Goal: Find specific page/section: Find specific page/section

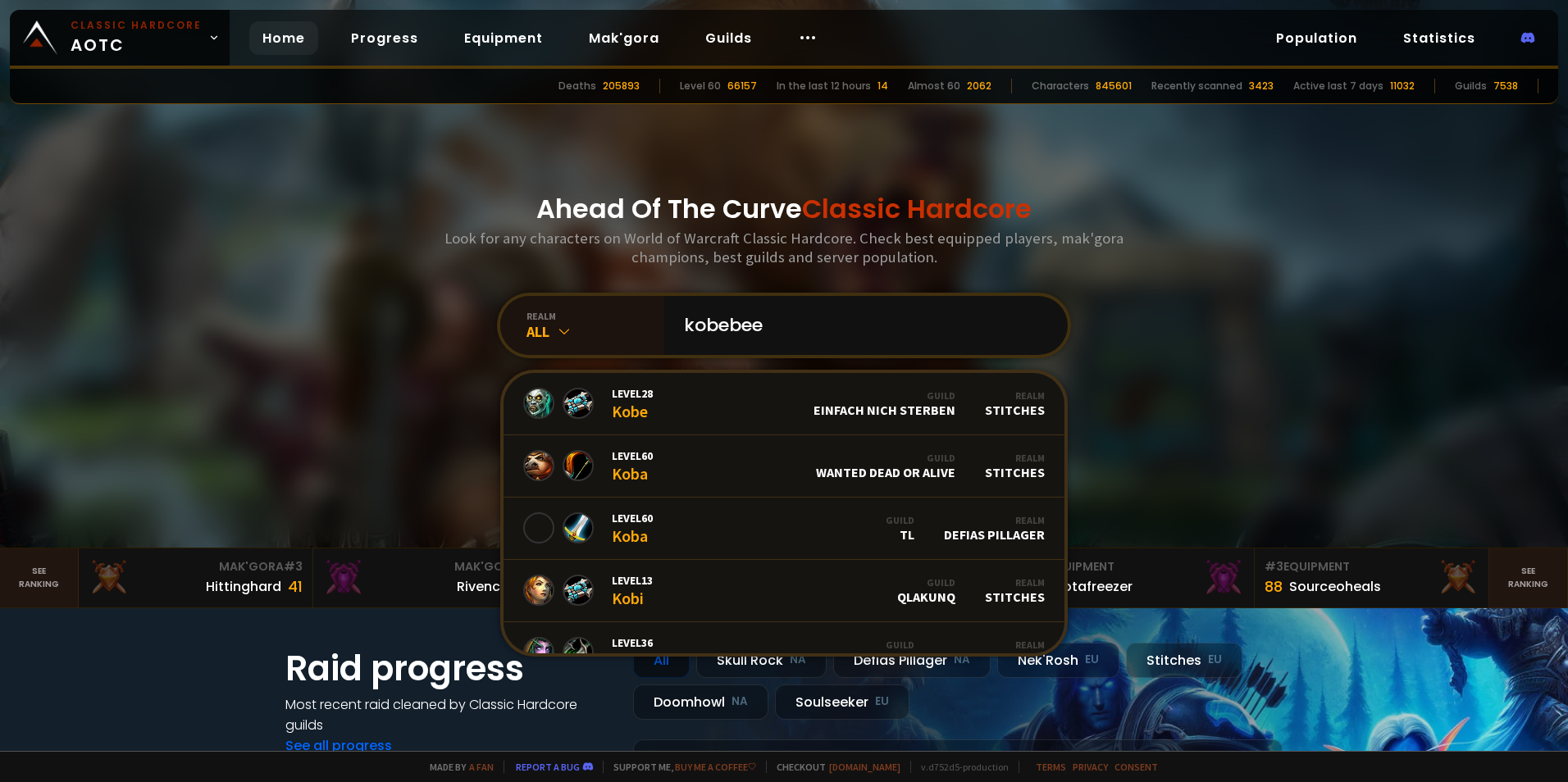
type input "kobebeef"
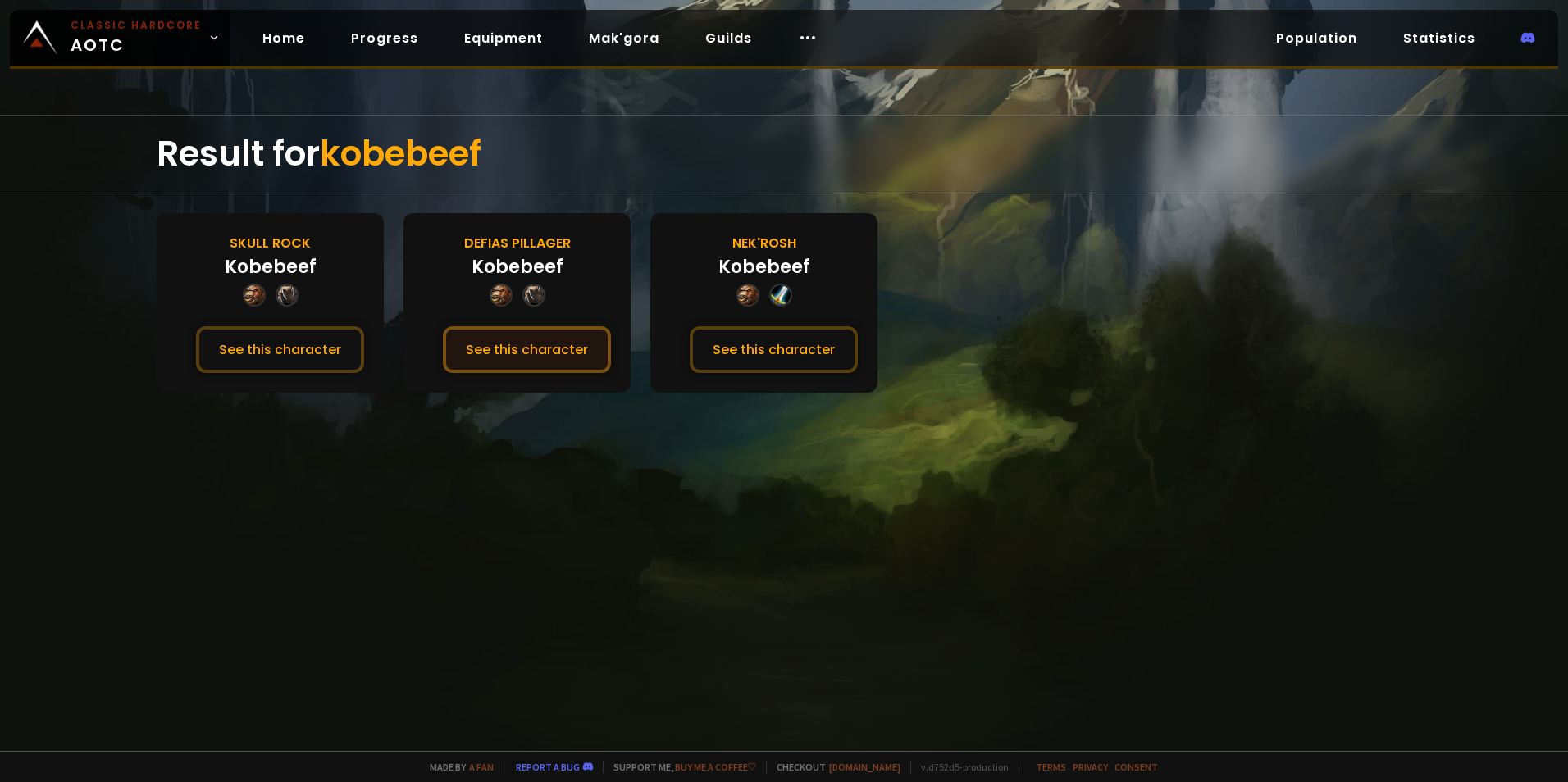
click at [494, 351] on button "See this character" at bounding box center [527, 350] width 168 height 47
click at [299, 341] on button "See this character" at bounding box center [280, 350] width 168 height 47
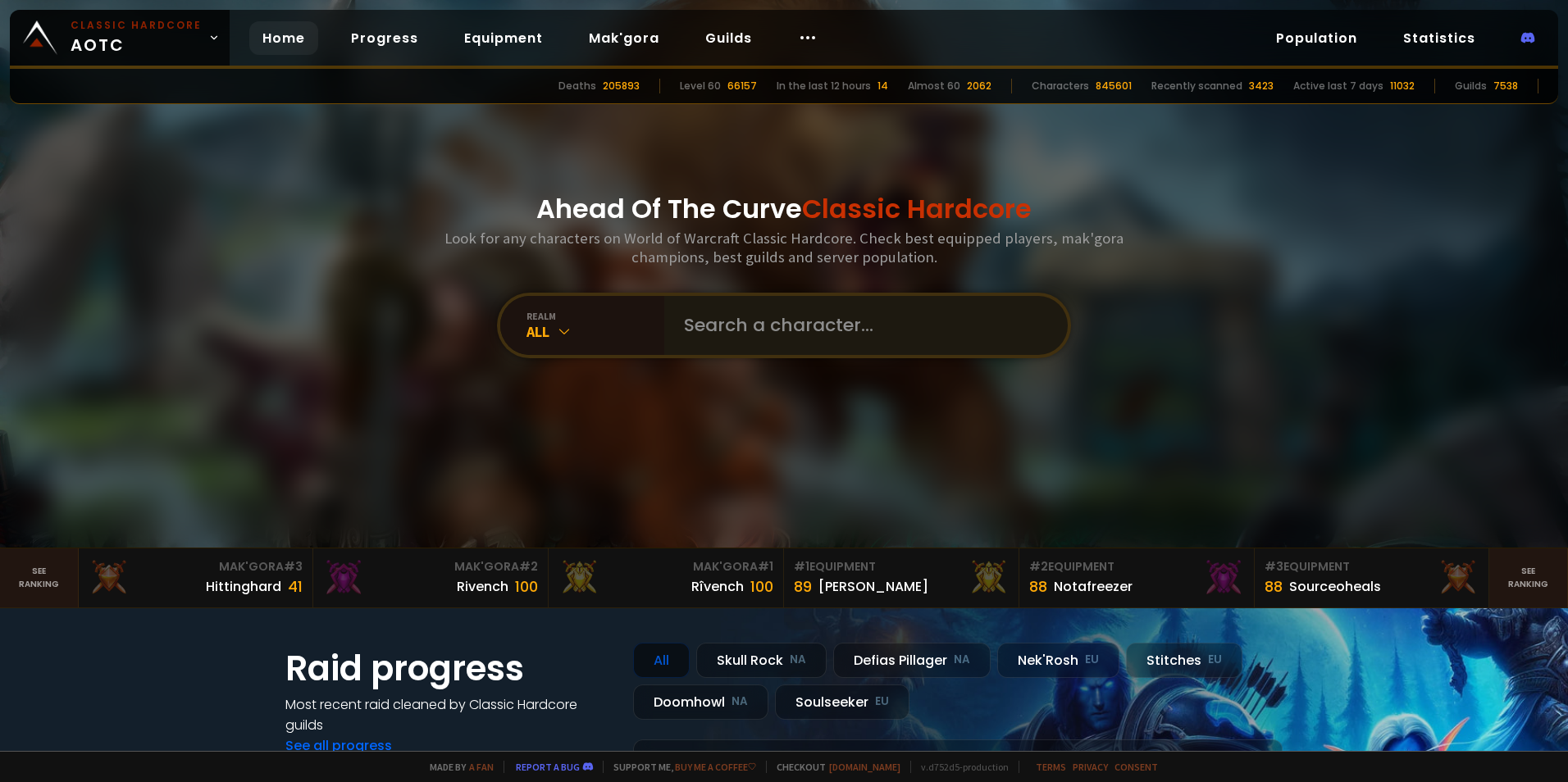
click at [664, 304] on div at bounding box center [865, 326] width 404 height 59
click at [690, 331] on input "text" at bounding box center [861, 326] width 374 height 59
type input "cdas"
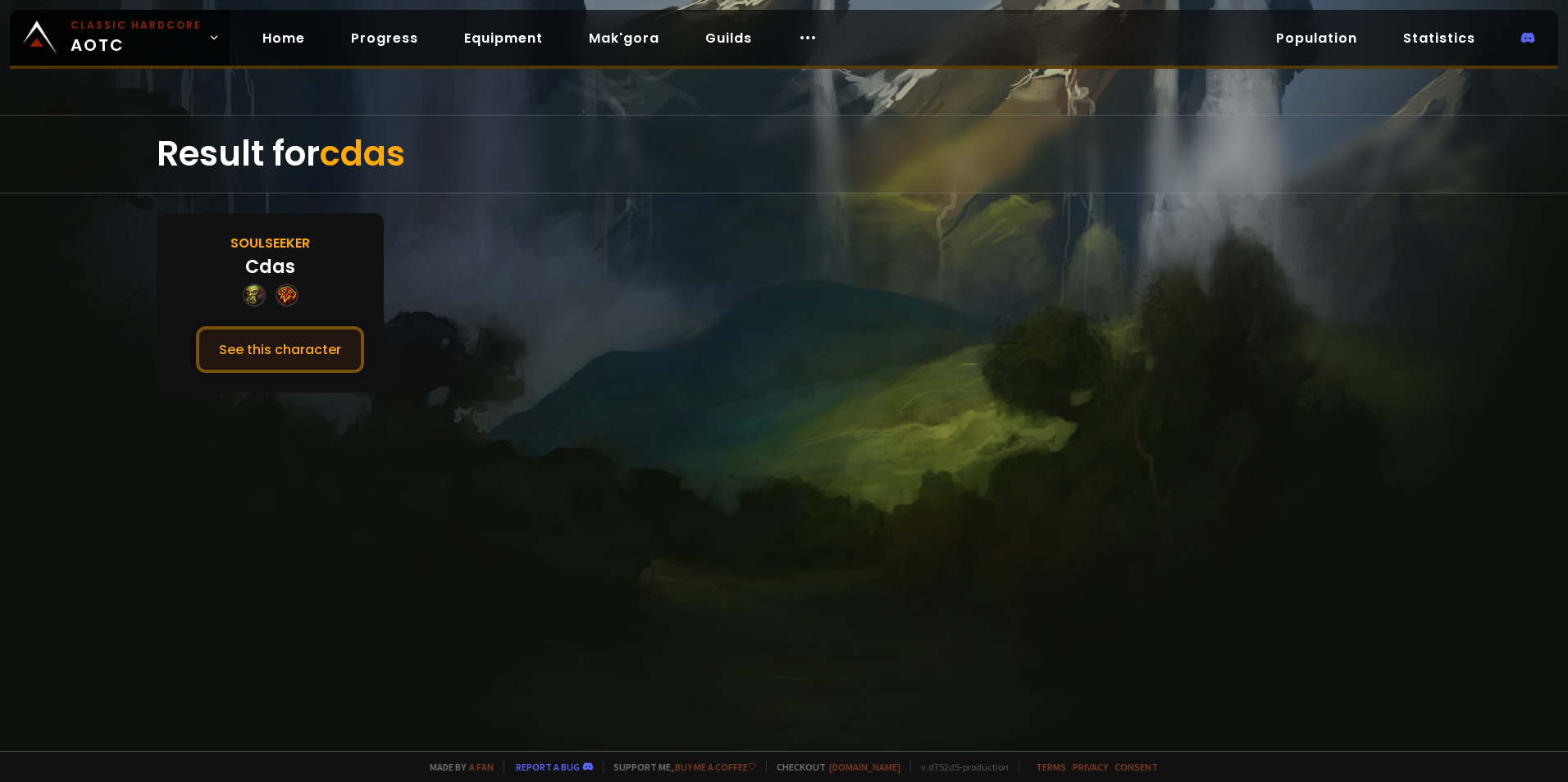
click at [302, 353] on button "See this character" at bounding box center [280, 350] width 168 height 47
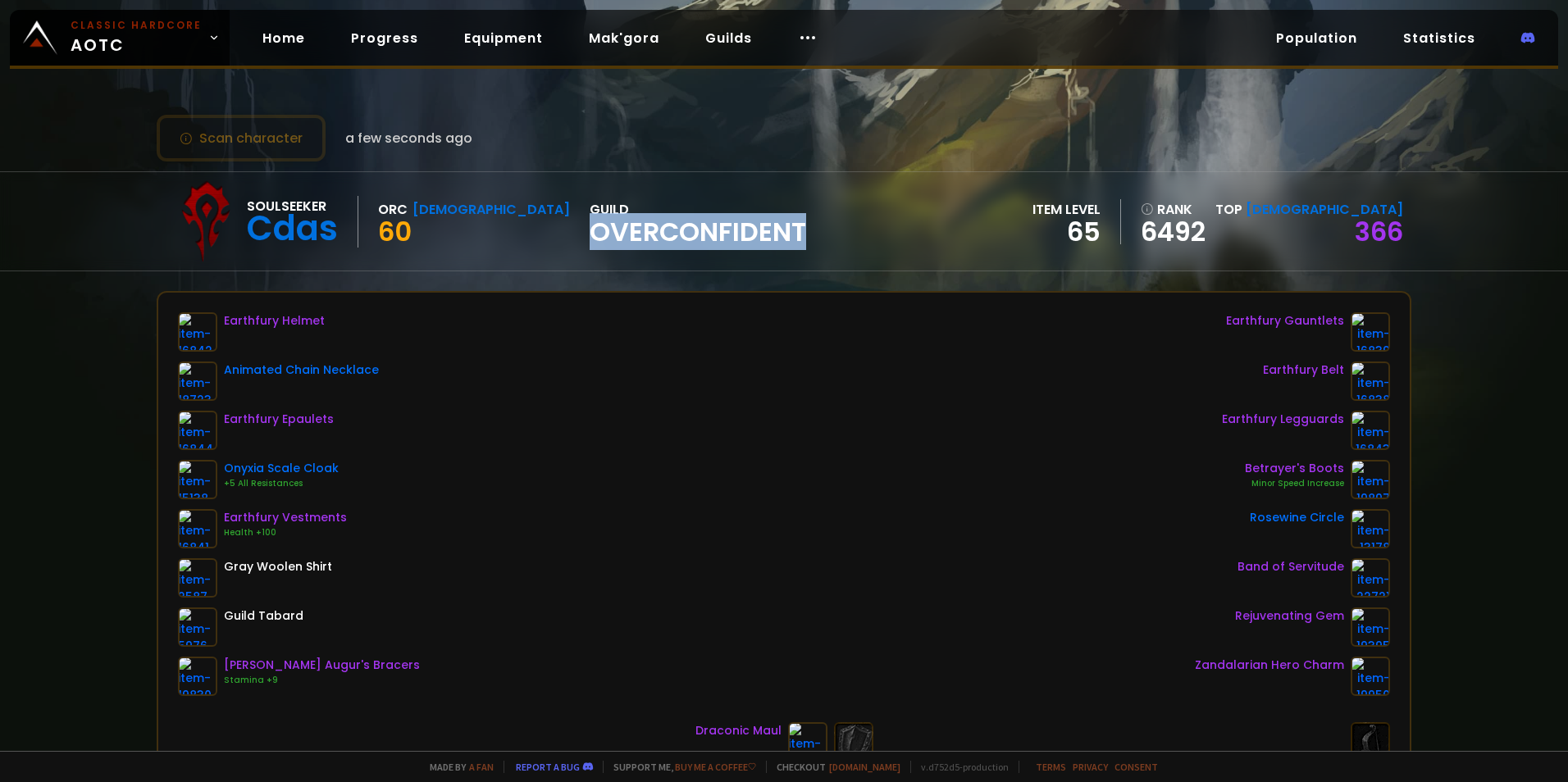
drag, startPoint x: 717, startPoint y: 228, endPoint x: 495, endPoint y: 242, distance: 222.4
click at [495, 242] on div "Soulseeker Cdas Orc Shaman 60 guild Overconfident item level 65 rank 6492 Top […" at bounding box center [784, 221] width 1255 height 98
copy span "Overconfident"
click at [610, 234] on span "Overconfident" at bounding box center [698, 232] width 217 height 24
click at [590, 220] on span "Overconfident" at bounding box center [698, 232] width 217 height 24
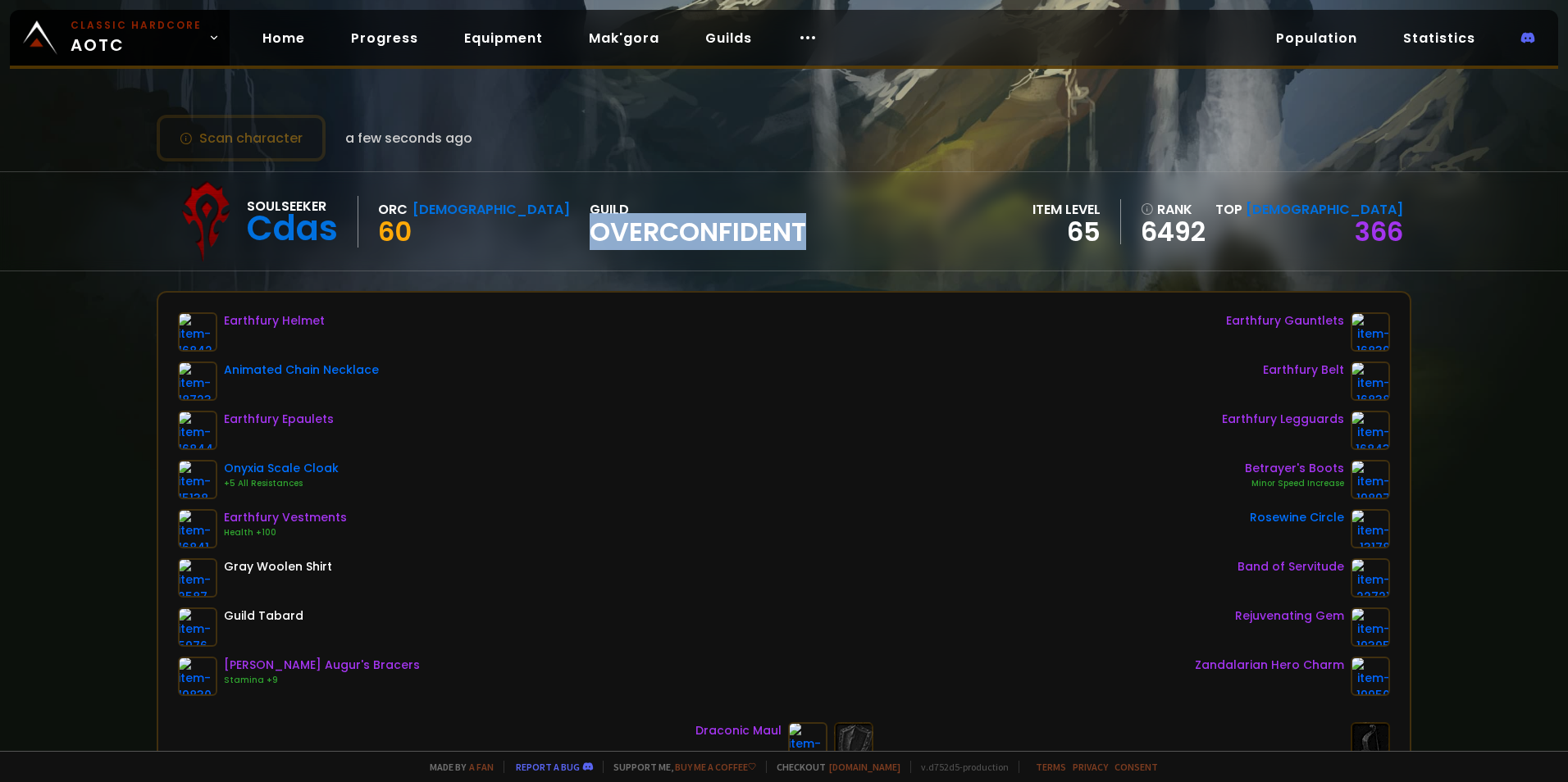
drag, startPoint x: 717, startPoint y: 231, endPoint x: 493, endPoint y: 241, distance: 224.2
click at [493, 241] on div "Soulseeker Cdas Orc Shaman 60 guild Overconfident item level 65 rank 6492 Top […" at bounding box center [784, 221] width 1255 height 98
copy span "Overconfident"
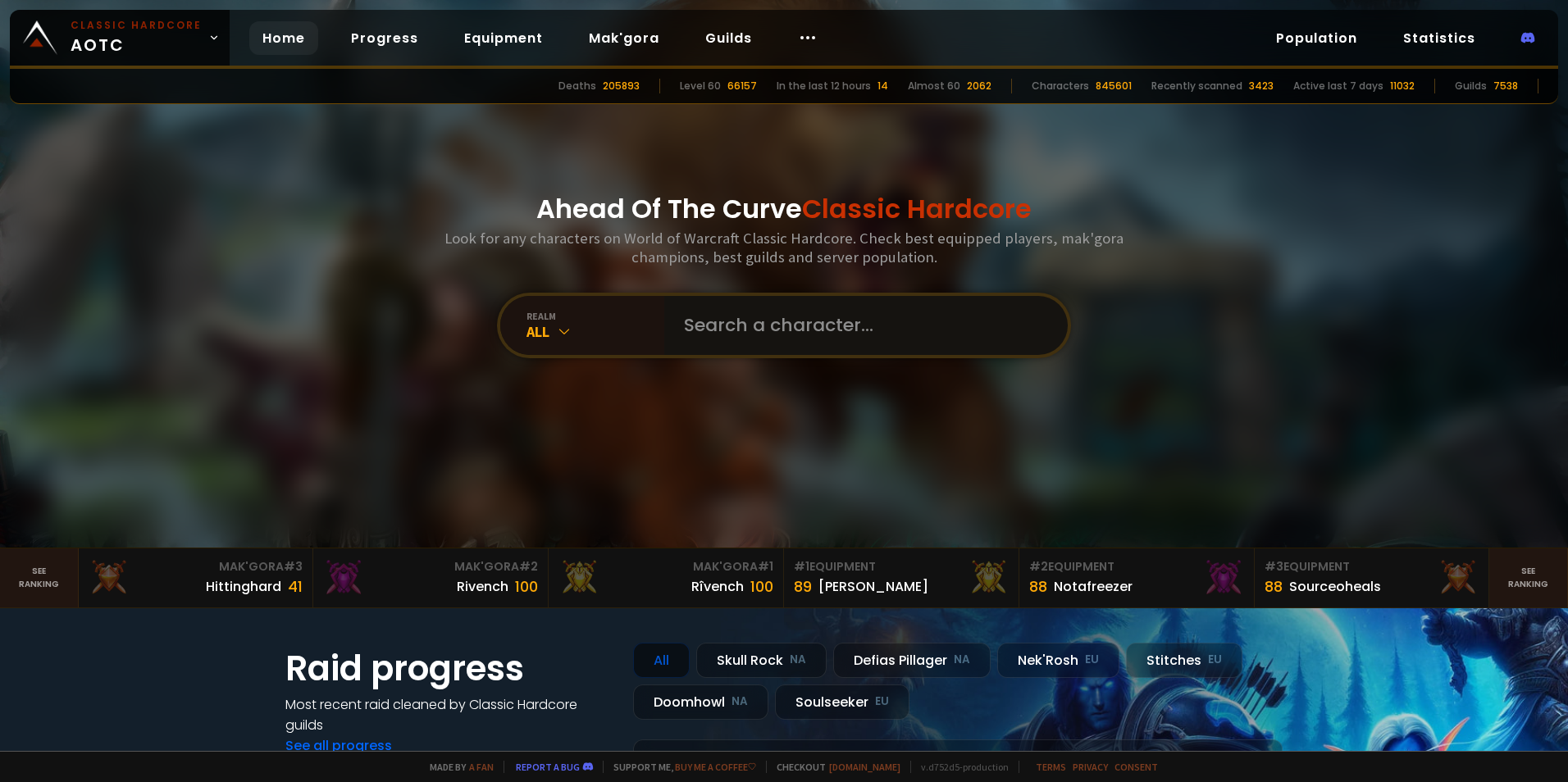
click at [690, 331] on input "text" at bounding box center [861, 326] width 374 height 59
paste input "Overconfident"
type input "Overconfident"
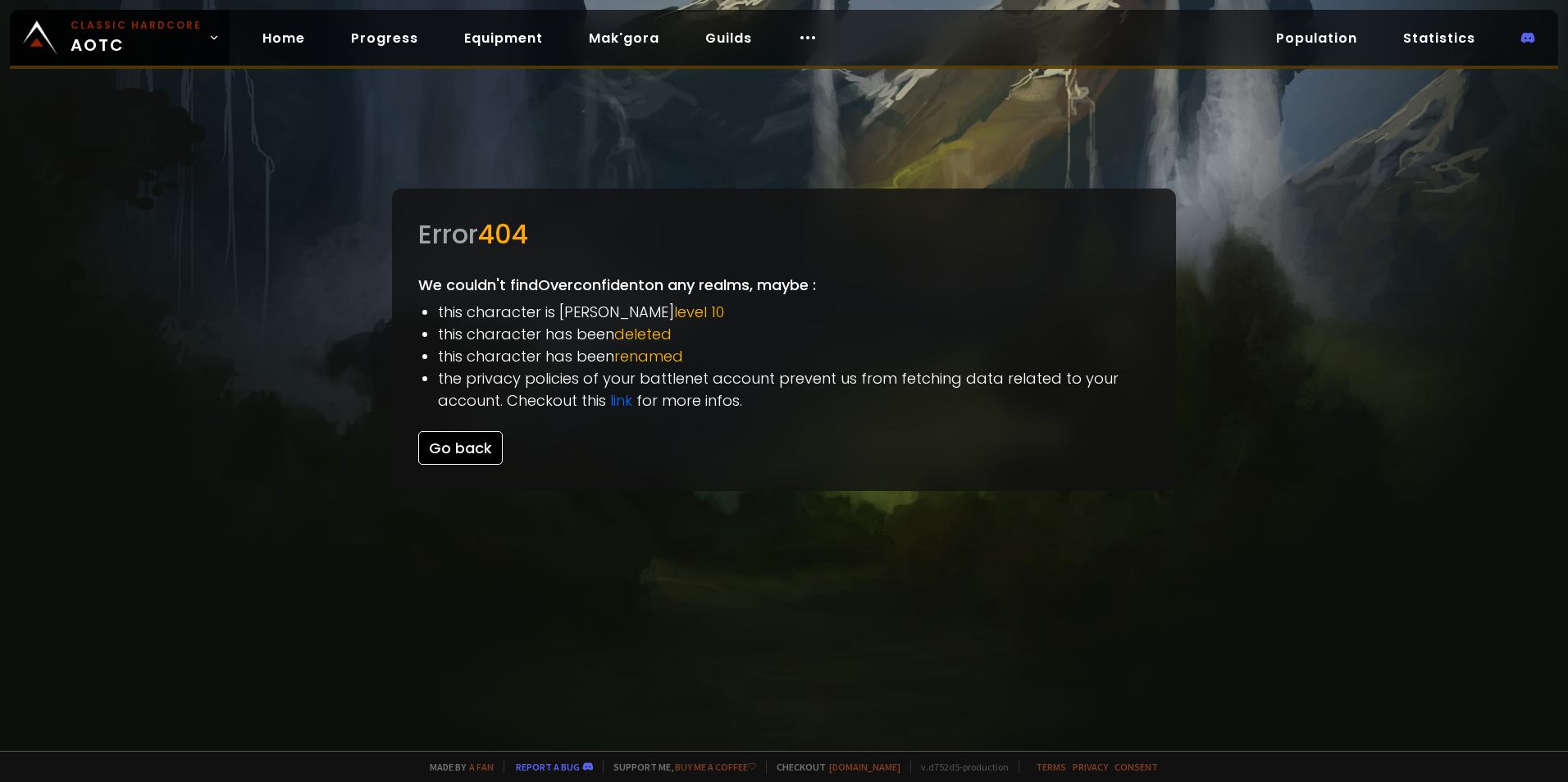
click at [454, 454] on button "Go back" at bounding box center [460, 448] width 84 height 34
